Goal: Transaction & Acquisition: Purchase product/service

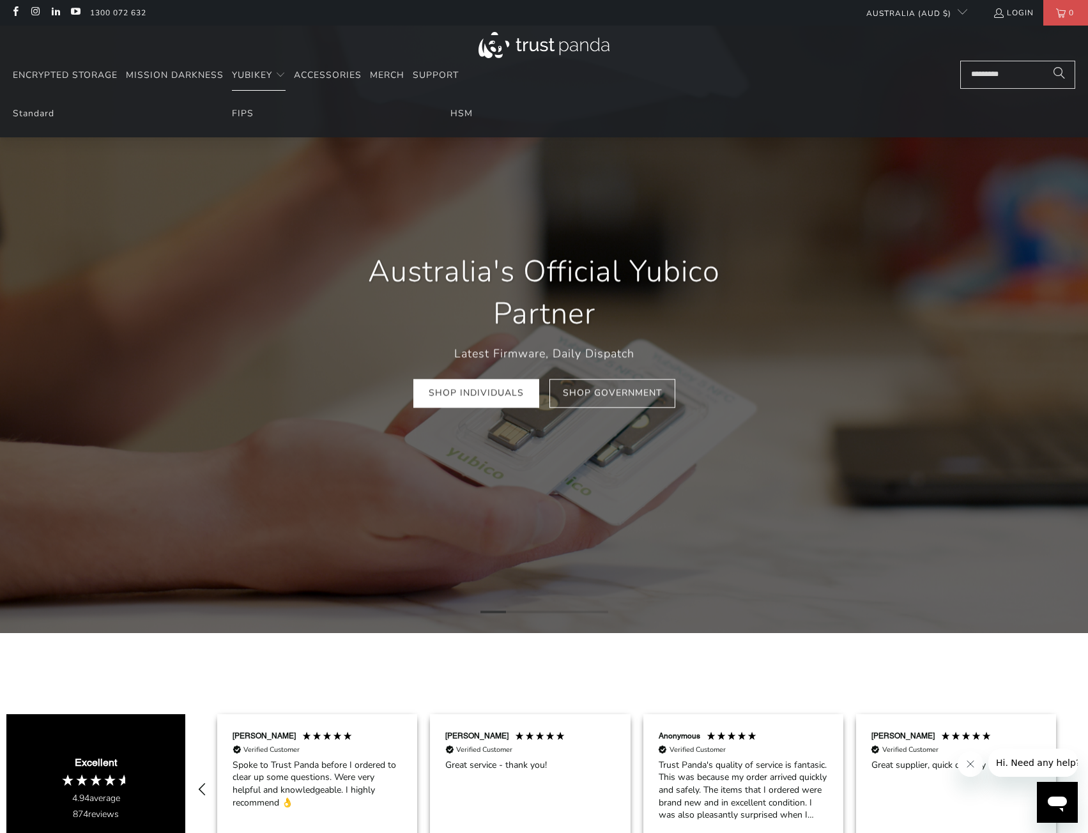
click at [26, 121] on li "Standard" at bounding box center [106, 114] width 187 height 14
click at [31, 112] on link "Standard" at bounding box center [34, 113] width 42 height 12
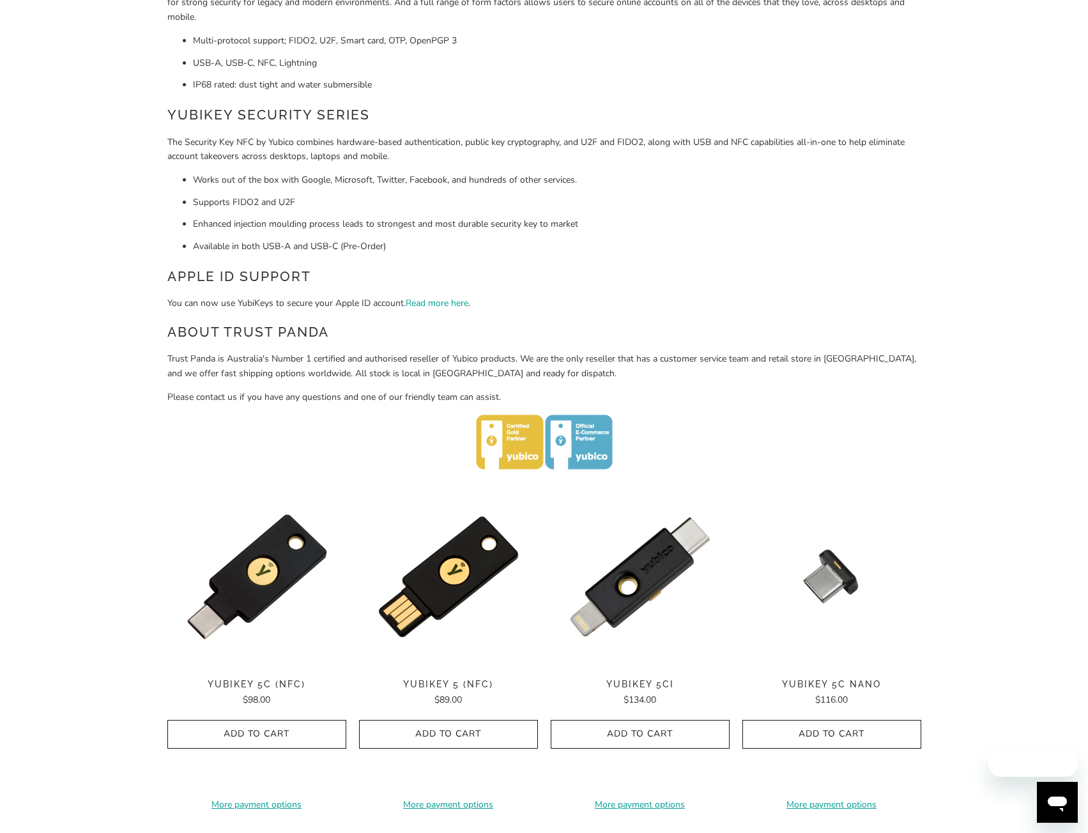
scroll to position [192, 0]
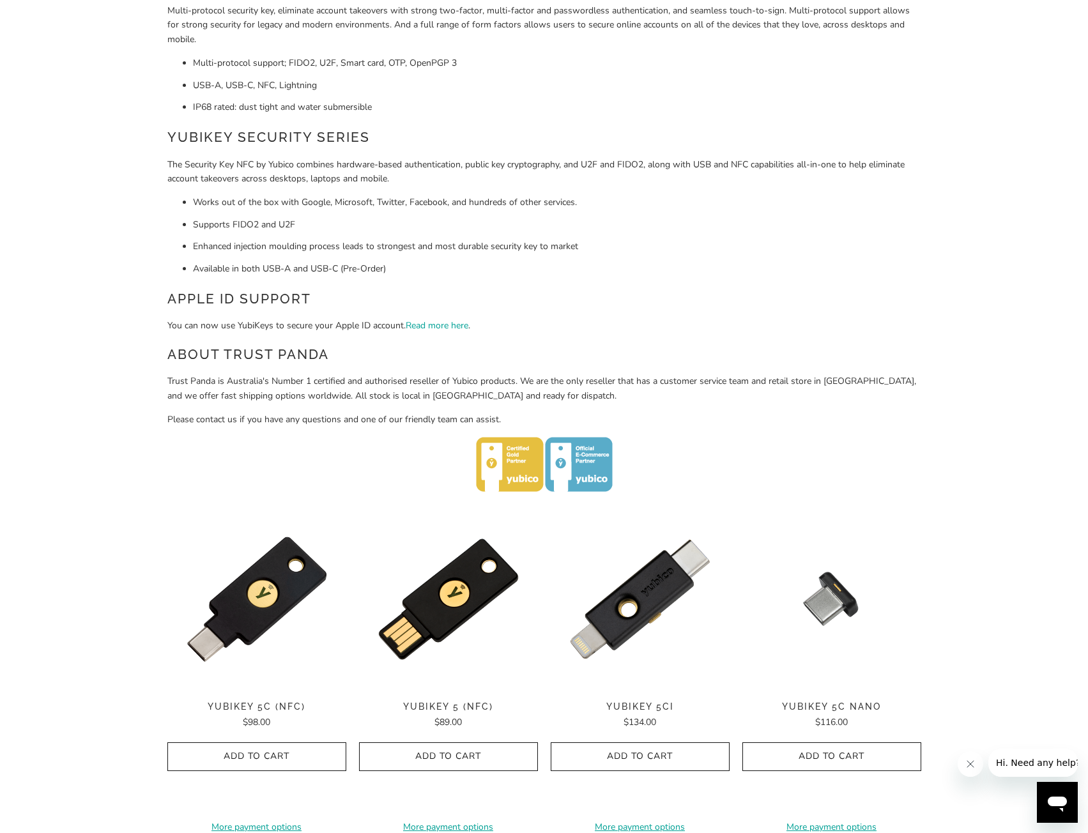
click at [256, 757] on icon "button" at bounding box center [257, 757] width 20 height 20
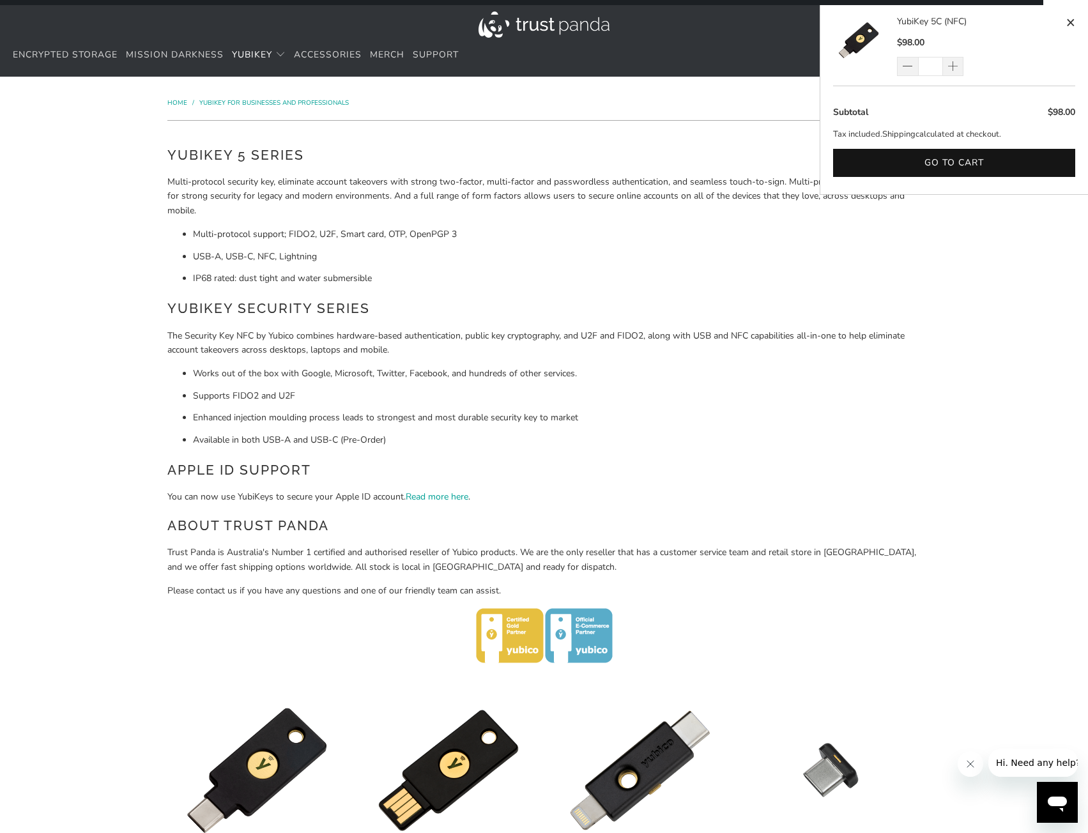
scroll to position [0, 0]
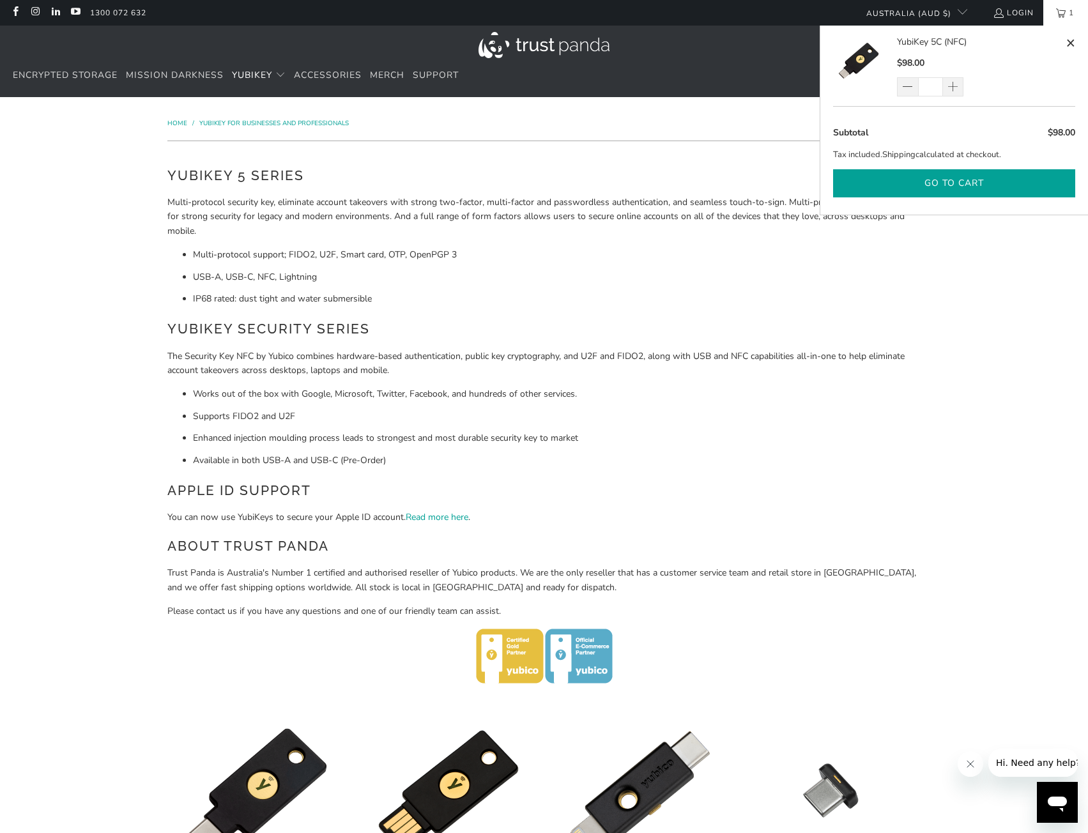
click at [935, 187] on button "Go to cart" at bounding box center [954, 183] width 242 height 29
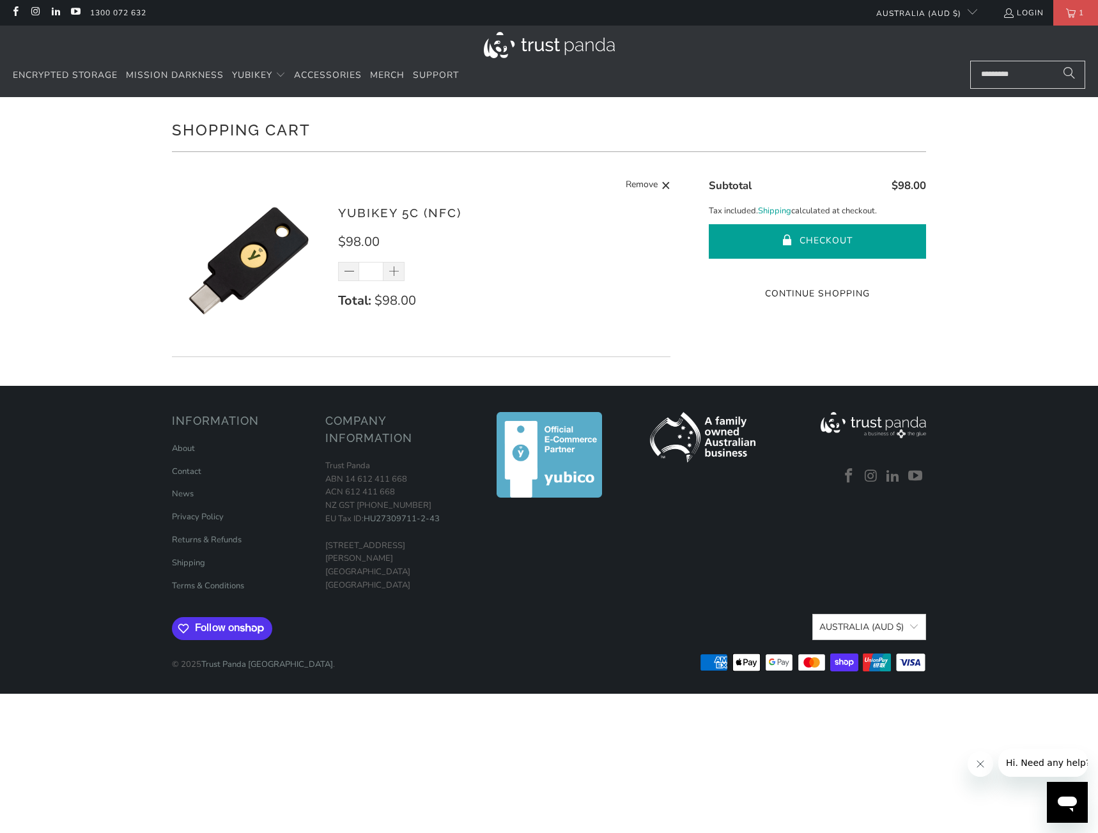
click at [861, 231] on button "Checkout" at bounding box center [817, 241] width 217 height 35
